Goal: Task Accomplishment & Management: Manage account settings

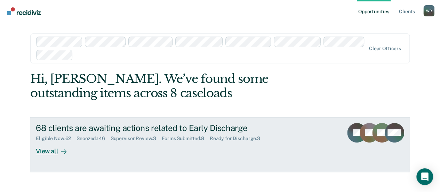
click at [49, 151] on div "View all" at bounding box center [55, 148] width 39 height 14
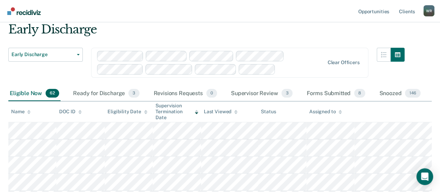
scroll to position [35, 0]
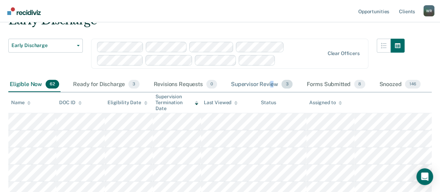
click at [270, 83] on div "Supervisor Review 3" at bounding box center [261, 84] width 65 height 15
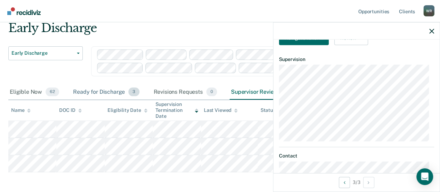
scroll to position [56, 0]
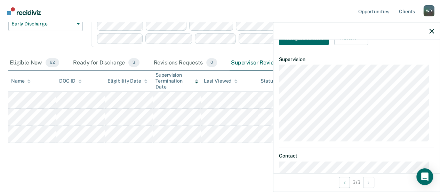
click at [86, 158] on div "Early Discharge Early Discharge Early Discharge Clear officers Eligible Now 62 …" at bounding box center [219, 77] width 423 height 171
click at [430, 31] on icon "button" at bounding box center [431, 31] width 5 height 5
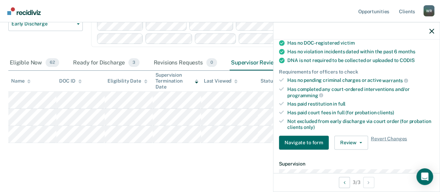
scroll to position [174, 0]
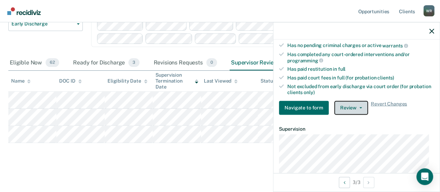
click at [352, 103] on button "Review" at bounding box center [351, 107] width 34 height 14
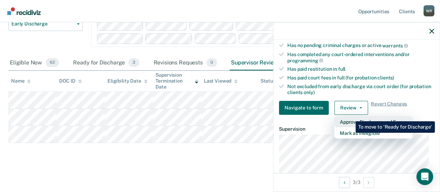
click at [350, 116] on button "Approve Discharge and Forms" at bounding box center [373, 121] width 78 height 11
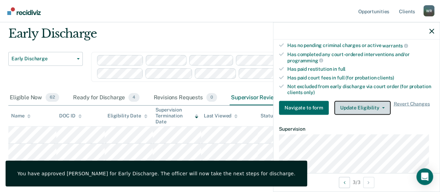
scroll to position [39, 0]
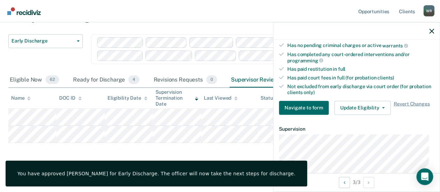
click at [435, 29] on div at bounding box center [356, 30] width 166 height 17
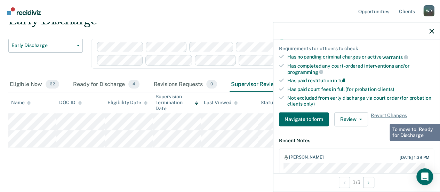
scroll to position [174, 0]
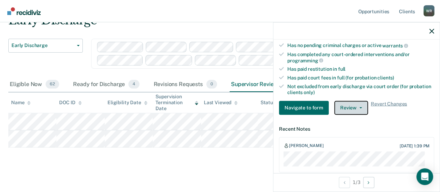
click at [360, 105] on button "Review" at bounding box center [351, 107] width 34 height 14
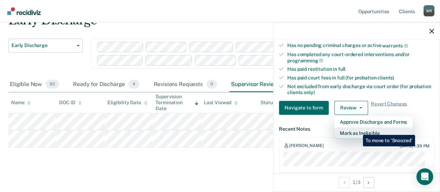
click at [357, 129] on button "Mark as Ineligible" at bounding box center [373, 132] width 78 height 11
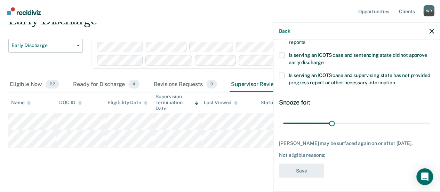
scroll to position [156, 0]
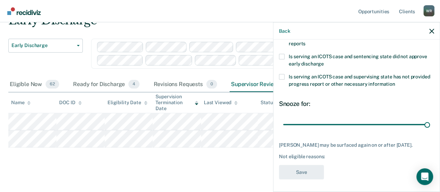
drag, startPoint x: 330, startPoint y: 121, endPoint x: 426, endPoint y: 132, distance: 96.7
type input "90"
click at [426, 130] on input "range" at bounding box center [356, 124] width 147 height 12
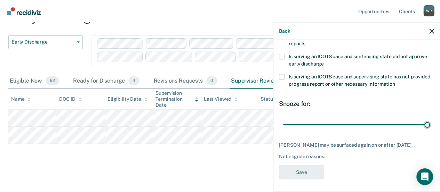
scroll to position [39, 0]
click at [432, 31] on icon "button" at bounding box center [431, 31] width 5 height 5
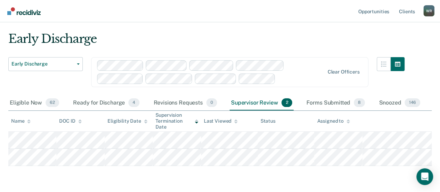
scroll to position [0, 0]
